Goal: Check status: Check status

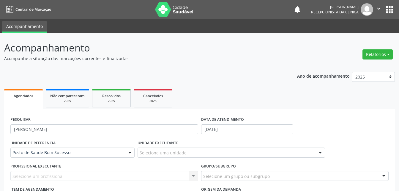
scroll to position [146, 0]
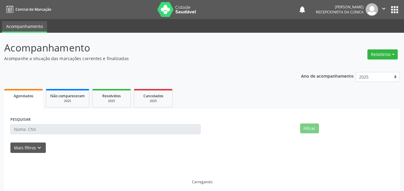
select select "9"
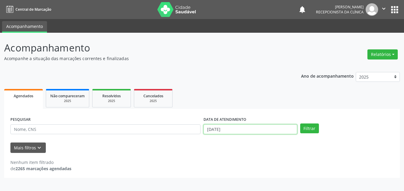
click at [232, 131] on input "03/10/2025" at bounding box center [250, 129] width 94 height 10
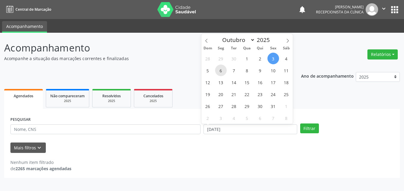
click at [223, 70] on span "6" at bounding box center [221, 71] width 12 height 12
type input "[DATE]"
click at [223, 70] on span "6" at bounding box center [221, 71] width 12 height 12
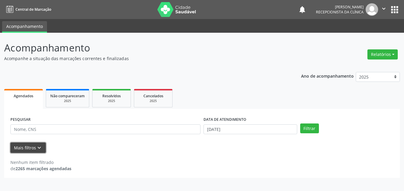
click at [36, 143] on button "Mais filtros keyboard_arrow_down" at bounding box center [27, 147] width 35 height 10
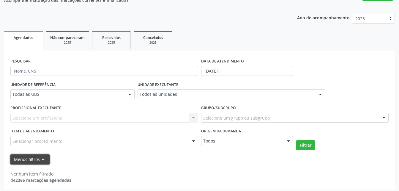
scroll to position [61, 0]
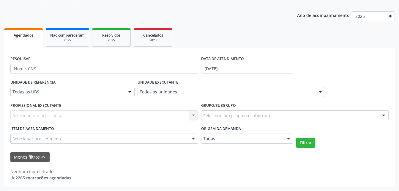
click at [48, 82] on label "UNIDADE DE REFERÊNCIA" at bounding box center [32, 82] width 45 height 9
click at [51, 87] on div "Todas as UBS" at bounding box center [72, 92] width 124 height 10
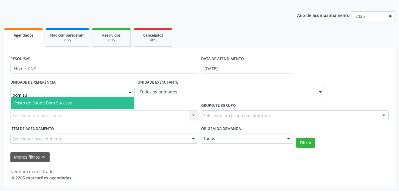
type input "bom suc"
click at [57, 103] on span "Posto de Saude Bom Sucesso" at bounding box center [43, 103] width 58 height 6
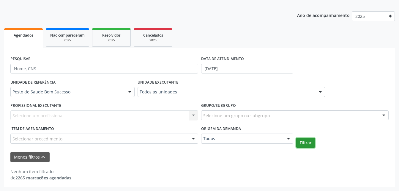
click at [300, 142] on button "Filtrar" at bounding box center [305, 143] width 19 height 10
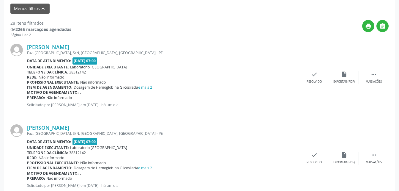
scroll to position [209, 0]
click at [369, 26] on icon "print" at bounding box center [368, 26] width 7 height 7
click at [381, 22] on button "" at bounding box center [383, 26] width 12 height 12
